Goal: Entertainment & Leisure: Browse casually

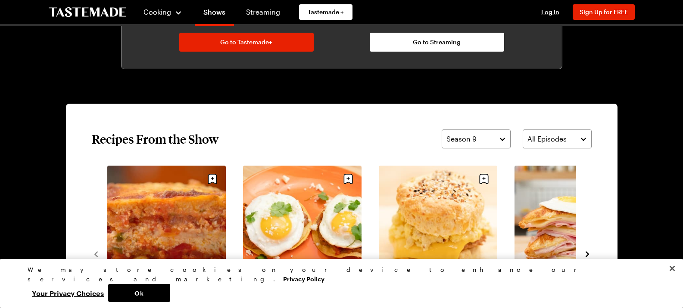
scroll to position [689, 0]
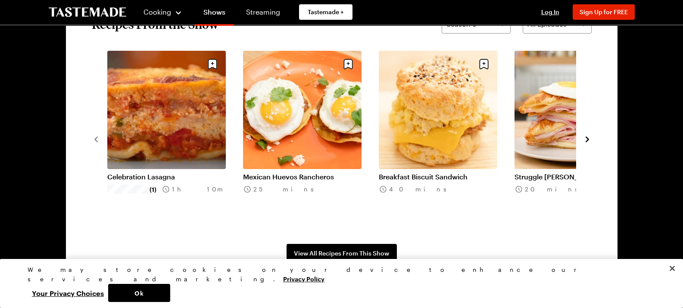
click at [589, 139] on icon "navigate to next item" at bounding box center [587, 139] width 9 height 9
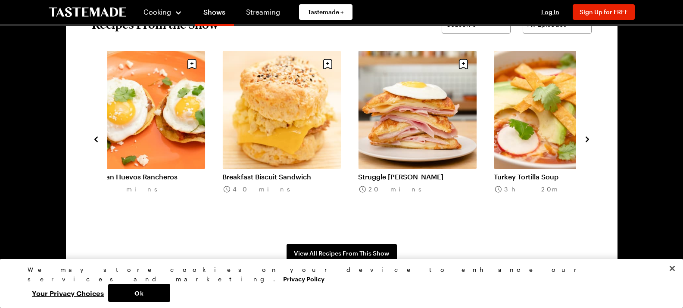
click at [589, 139] on icon "navigate to next item" at bounding box center [587, 139] width 9 height 9
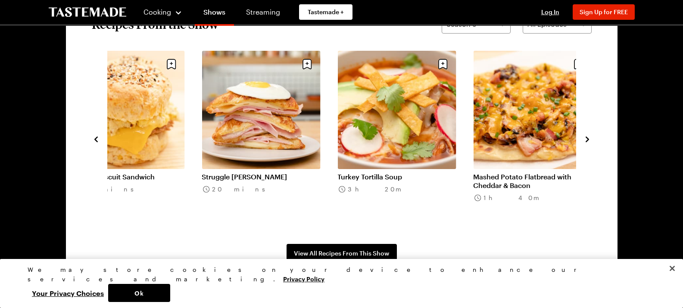
click at [589, 139] on icon "navigate to next item" at bounding box center [587, 139] width 9 height 9
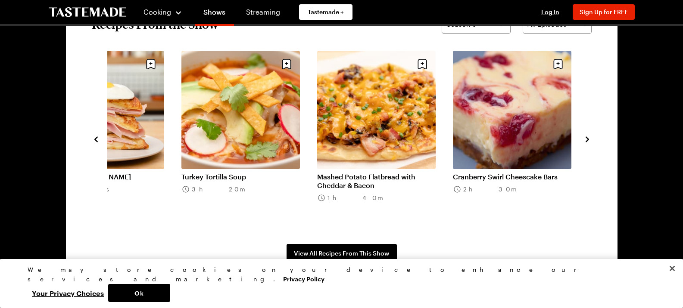
click at [589, 139] on icon "navigate to next item" at bounding box center [587, 139] width 9 height 9
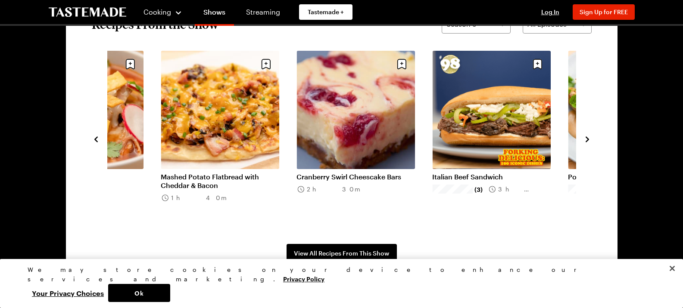
click at [589, 139] on icon "navigate to next item" at bounding box center [587, 139] width 9 height 9
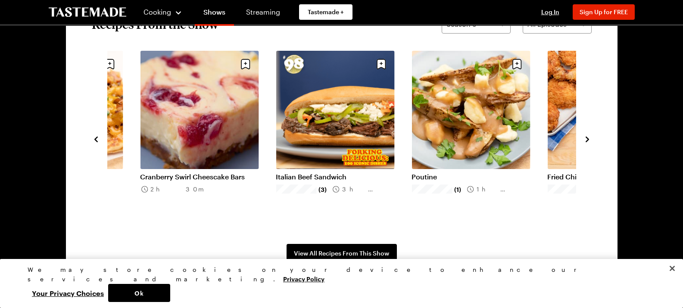
click at [589, 139] on icon "navigate to next item" at bounding box center [587, 139] width 9 height 9
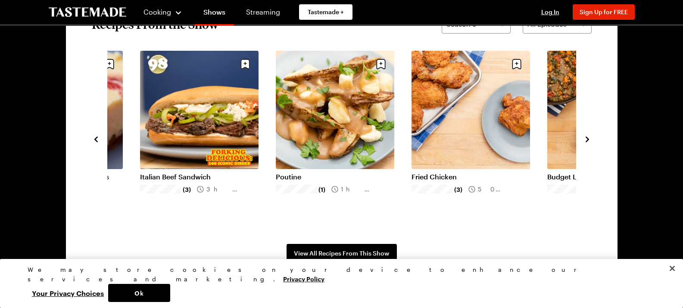
click at [589, 139] on icon "navigate to next item" at bounding box center [587, 139] width 9 height 9
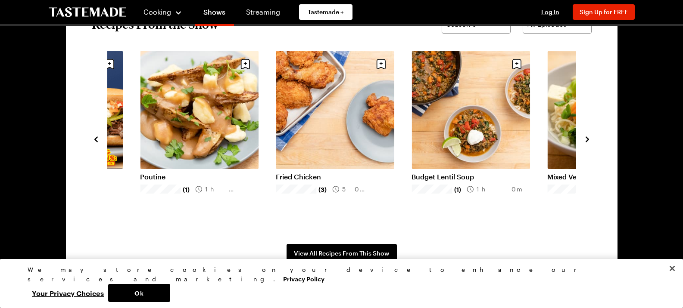
click at [589, 139] on icon "navigate to next item" at bounding box center [587, 139] width 9 height 9
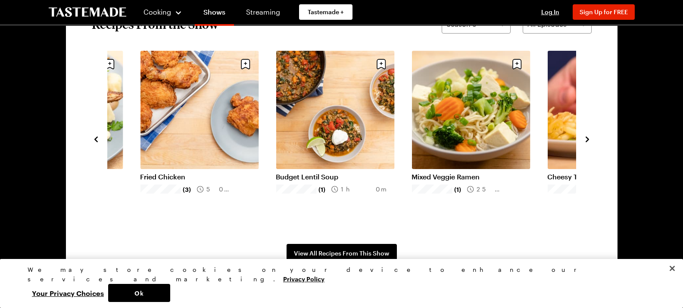
click at [589, 139] on icon "navigate to next item" at bounding box center [587, 139] width 9 height 9
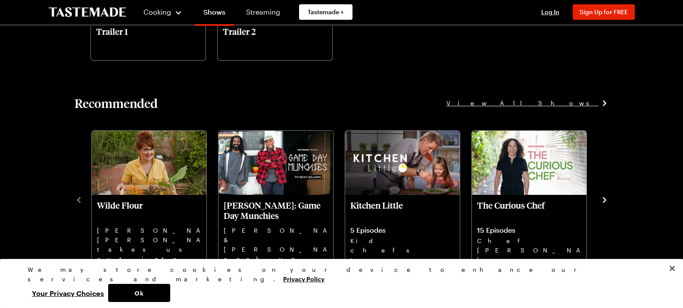
scroll to position [1034, 0]
